Goal: Task Accomplishment & Management: Use online tool/utility

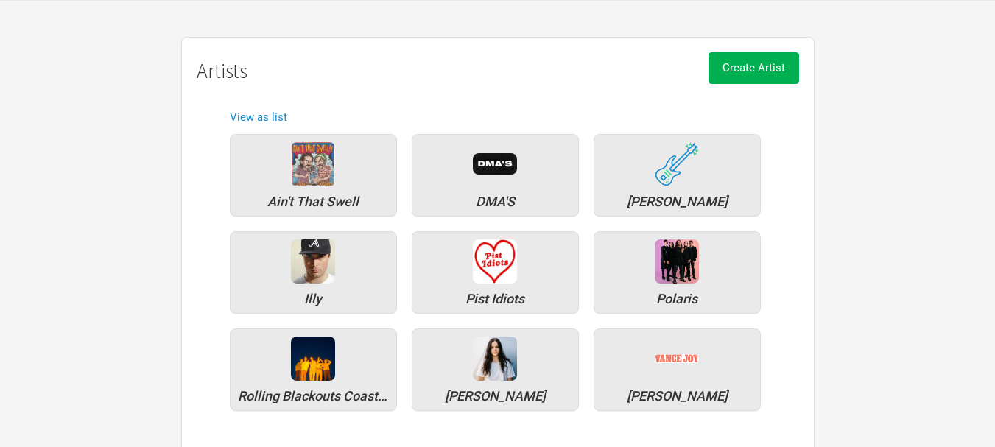
scroll to position [136, 0]
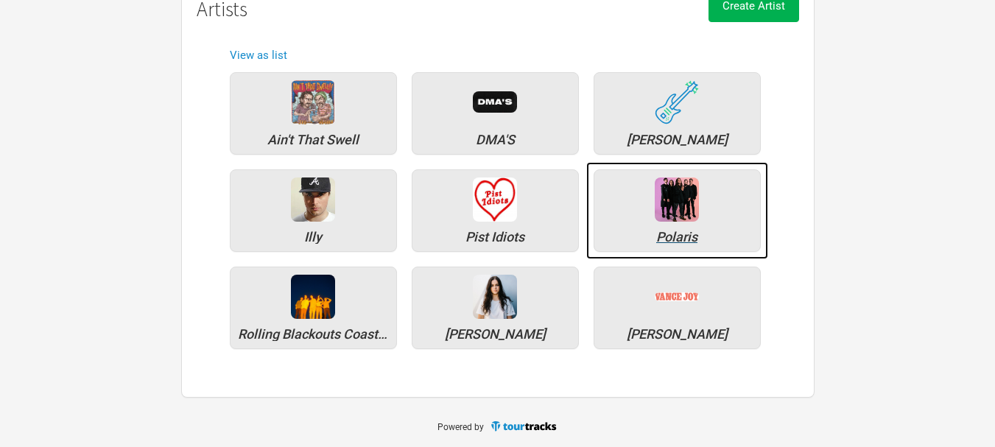
click at [673, 220] on img at bounding box center [677, 200] width 44 height 44
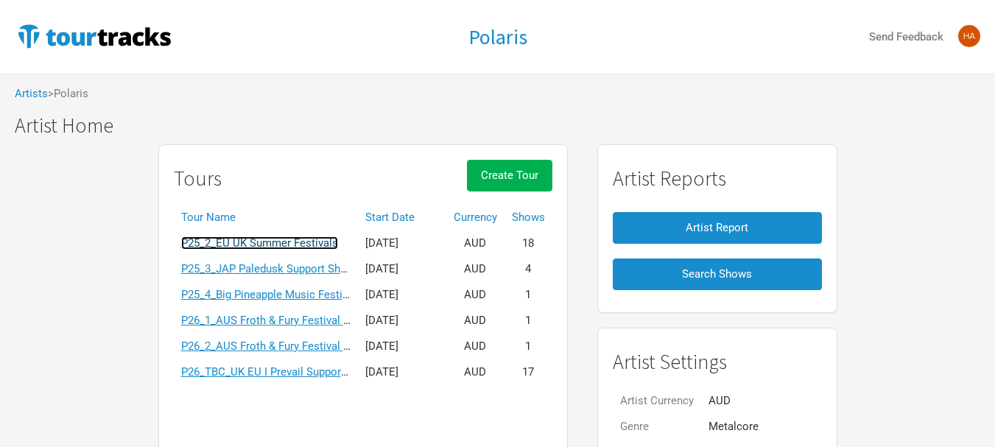
click at [273, 245] on link "P25_2_EU UK Summer Festivals" at bounding box center [259, 242] width 157 height 13
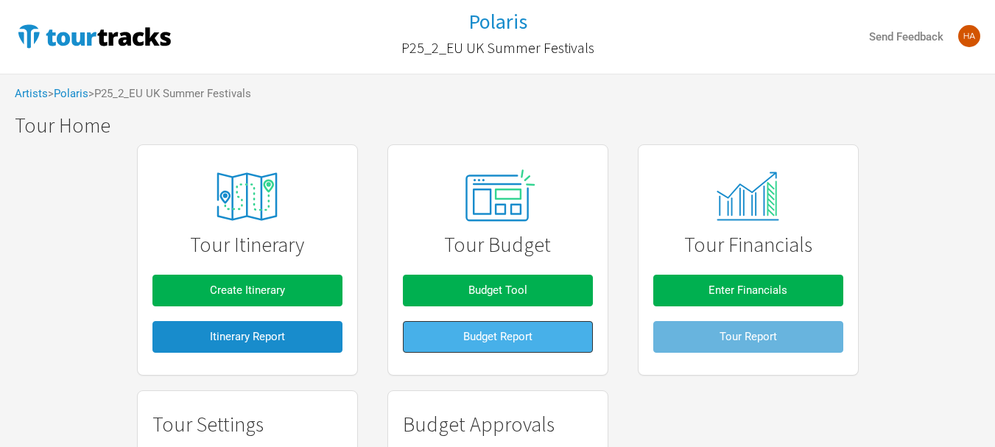
click at [470, 342] on span "Budget Report" at bounding box center [497, 336] width 69 height 13
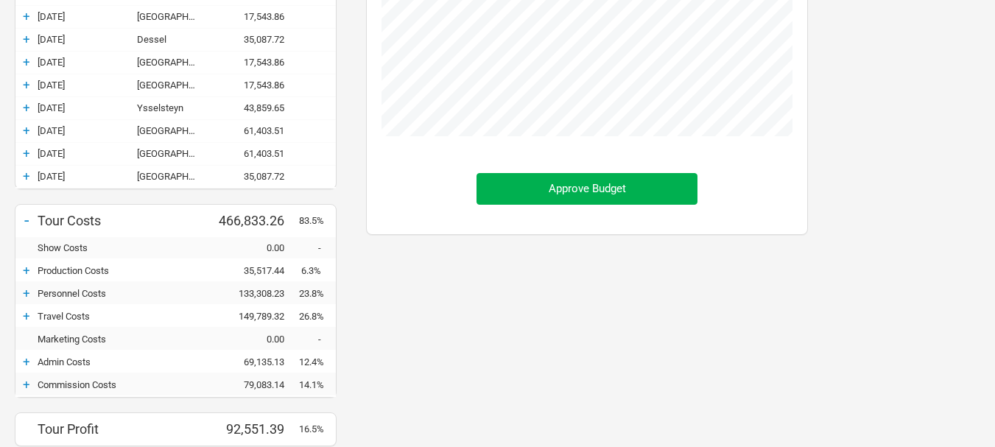
scroll to position [595, 0]
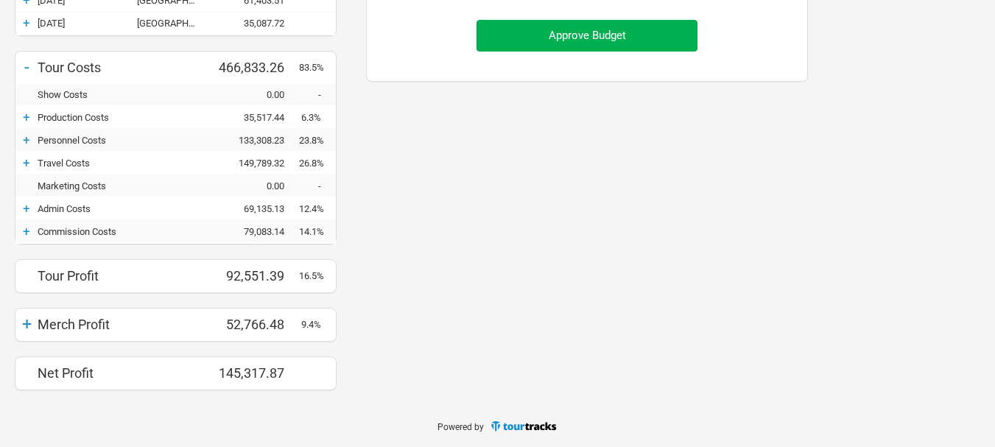
click at [32, 204] on div "+" at bounding box center [26, 208] width 22 height 15
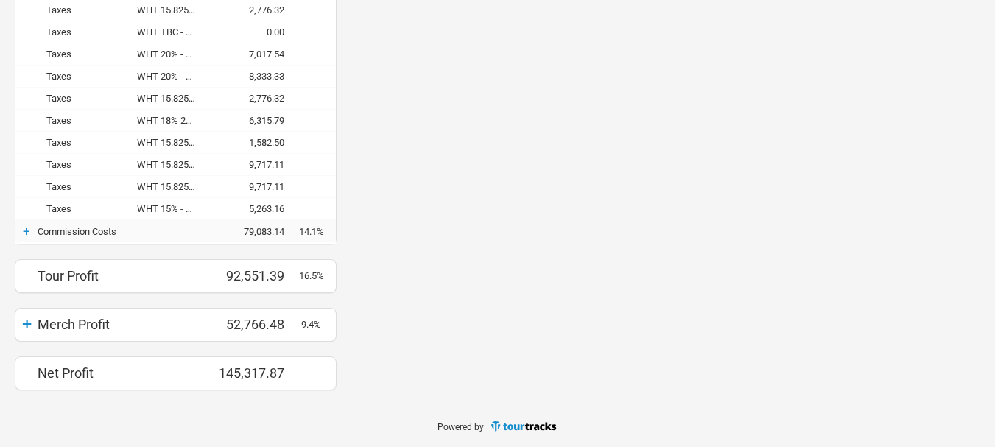
scroll to position [735, 0]
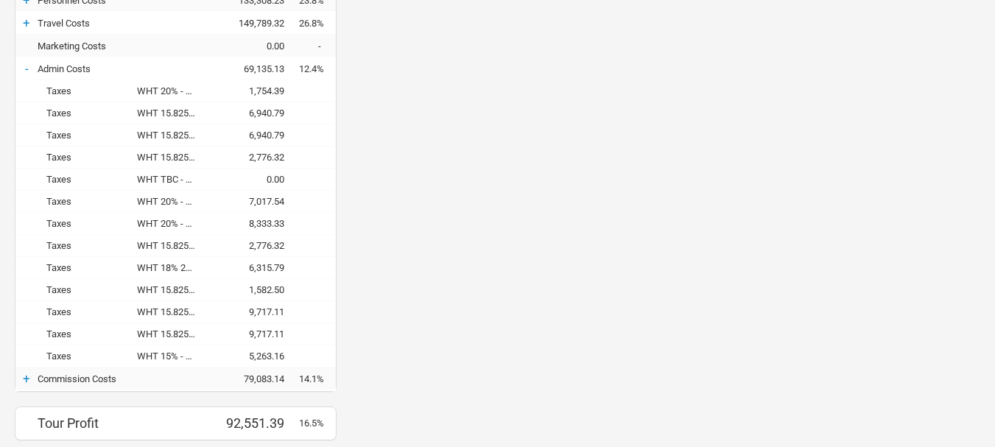
click at [21, 69] on div "-" at bounding box center [26, 68] width 22 height 15
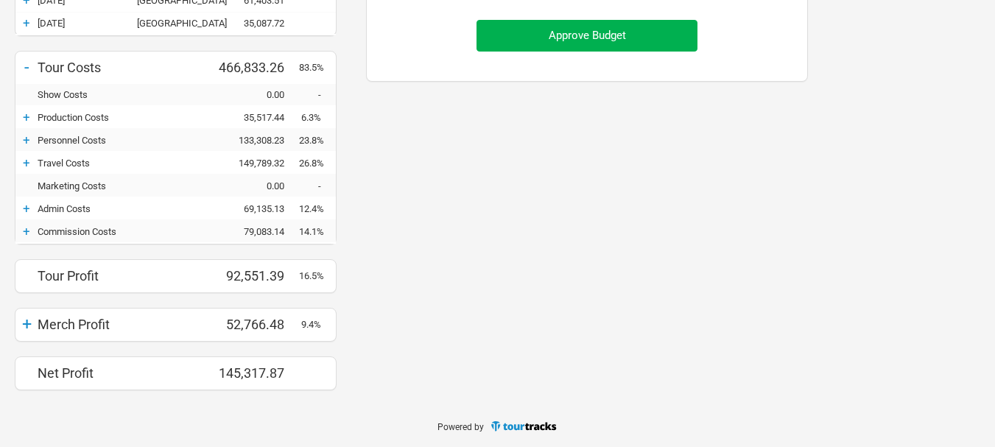
scroll to position [735854, 736202]
